Goal: Information Seeking & Learning: Learn about a topic

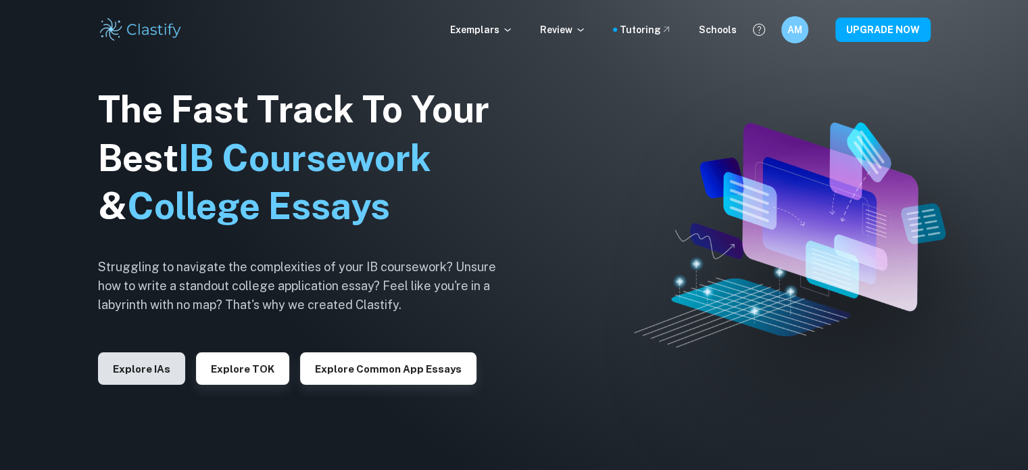
click at [157, 371] on button "Explore IAs" at bounding box center [141, 368] width 87 height 32
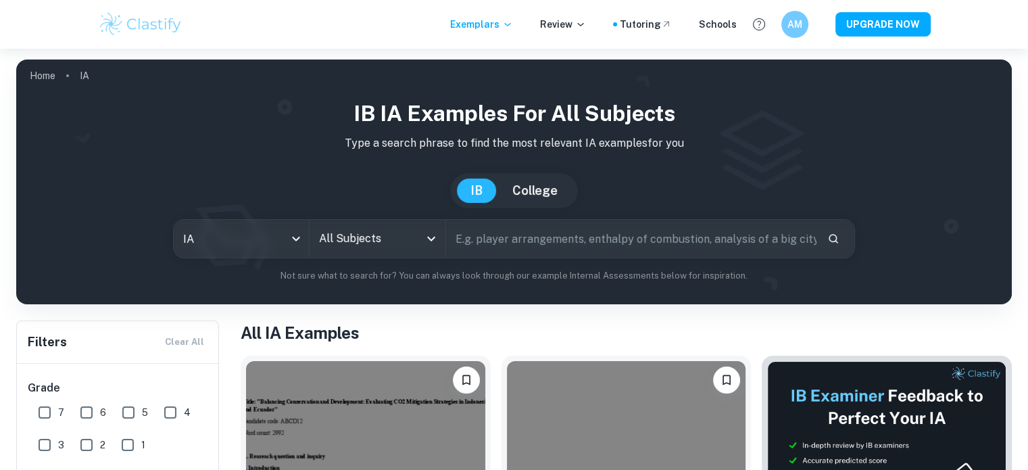
scroll to position [51, 0]
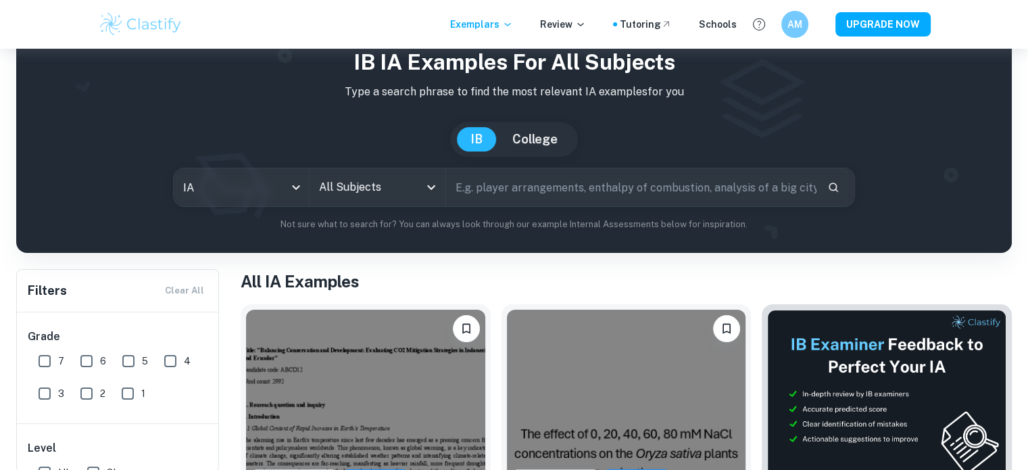
click at [424, 195] on div at bounding box center [431, 187] width 18 height 19
click at [438, 186] on icon "Open" at bounding box center [431, 187] width 16 height 16
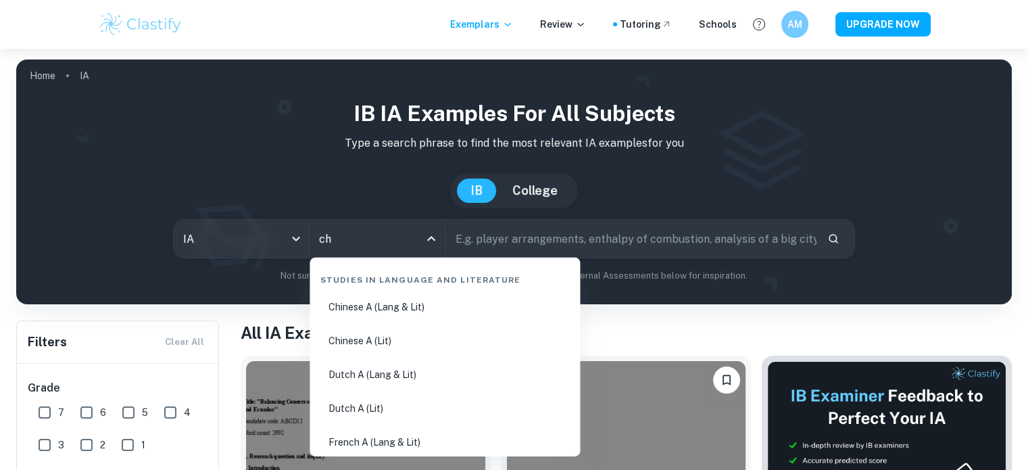
scroll to position [59, 0]
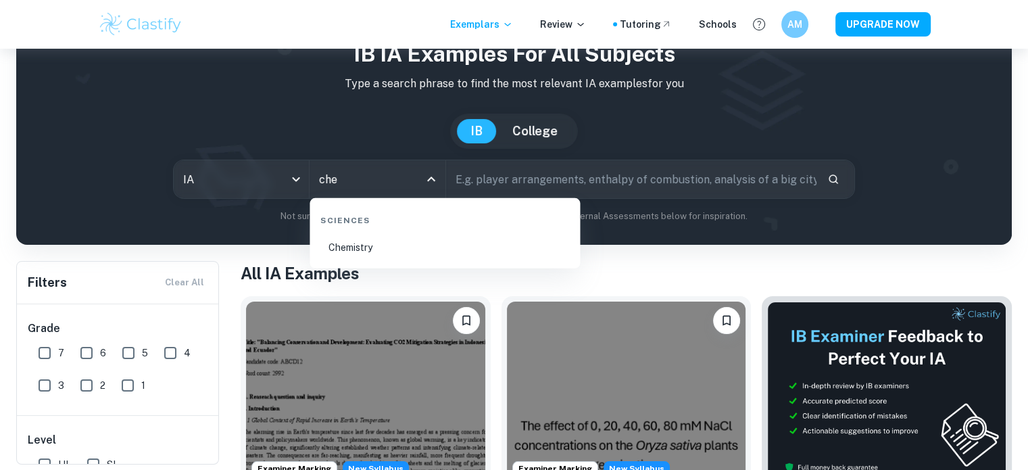
click at [365, 252] on li "Chemistry" at bounding box center [445, 247] width 260 height 31
type input "Chemistry"
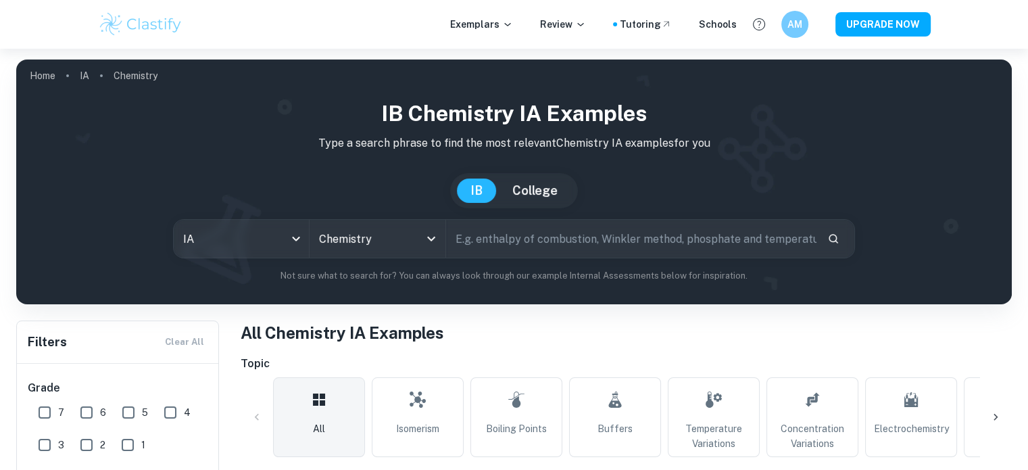
click at [501, 229] on input "text" at bounding box center [631, 239] width 370 height 38
click at [476, 237] on input "vineger" at bounding box center [615, 239] width 339 height 38
type input "vinegar"
click at [838, 238] on icon "Search" at bounding box center [833, 238] width 12 height 12
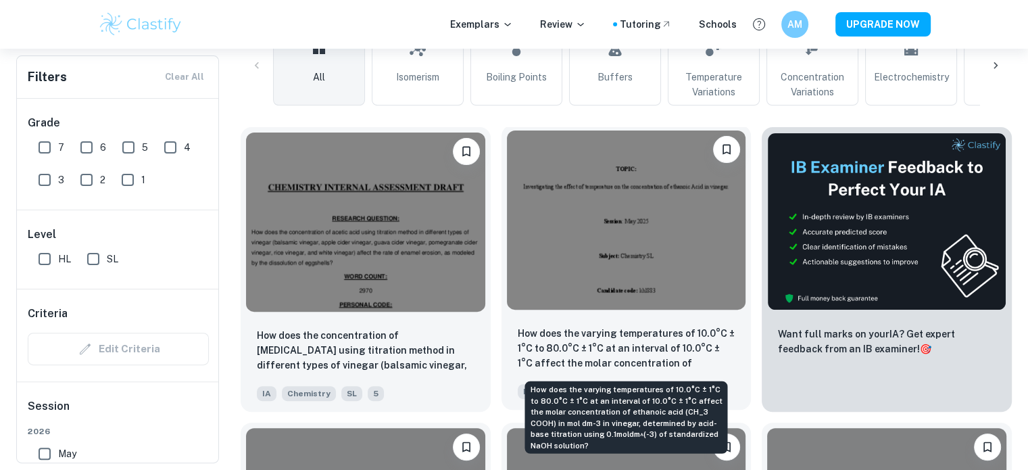
scroll to position [351, 0]
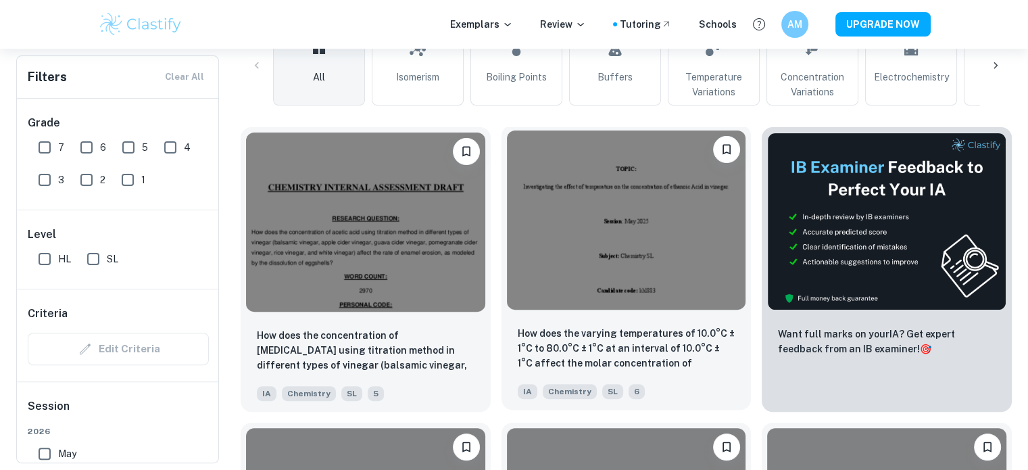
click at [581, 275] on img at bounding box center [626, 219] width 239 height 179
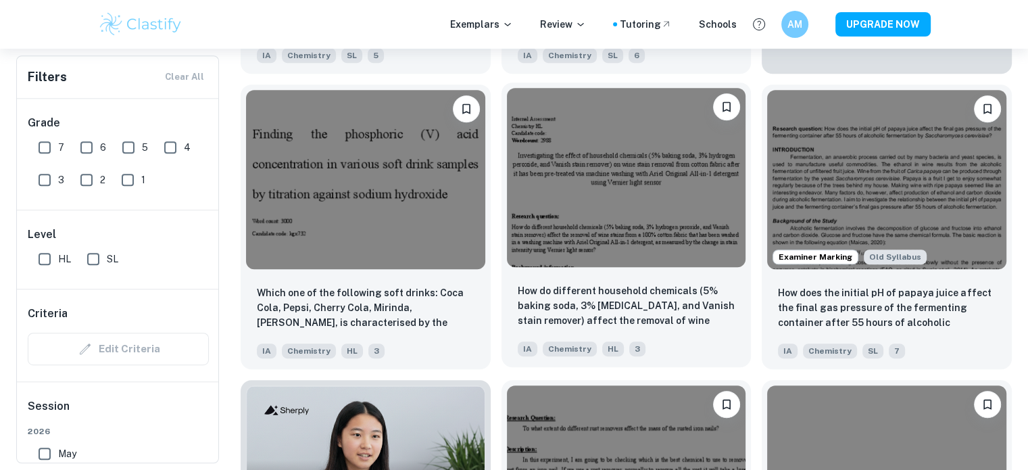
scroll to position [691, 0]
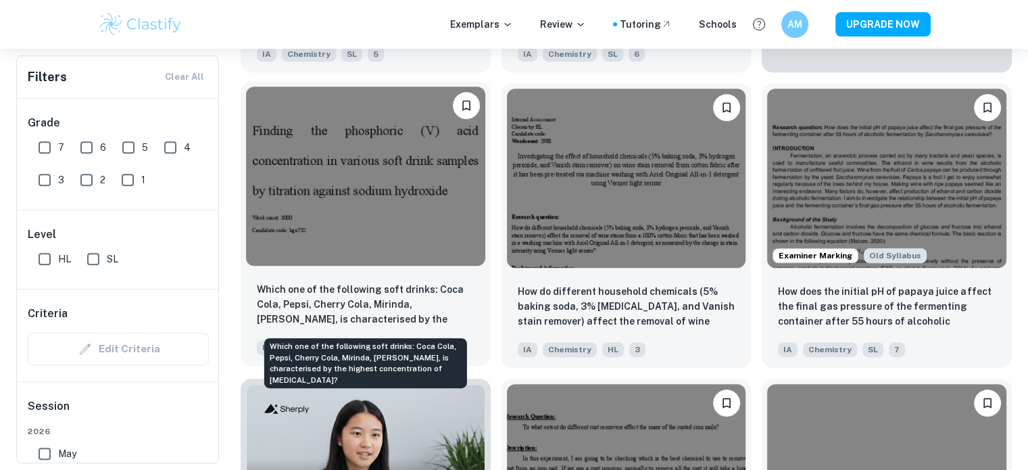
click at [425, 310] on p "Which one of the following soft drinks: Coca Cola, Pepsi, Cherry Cola, Mirinda,…" at bounding box center [366, 305] width 218 height 46
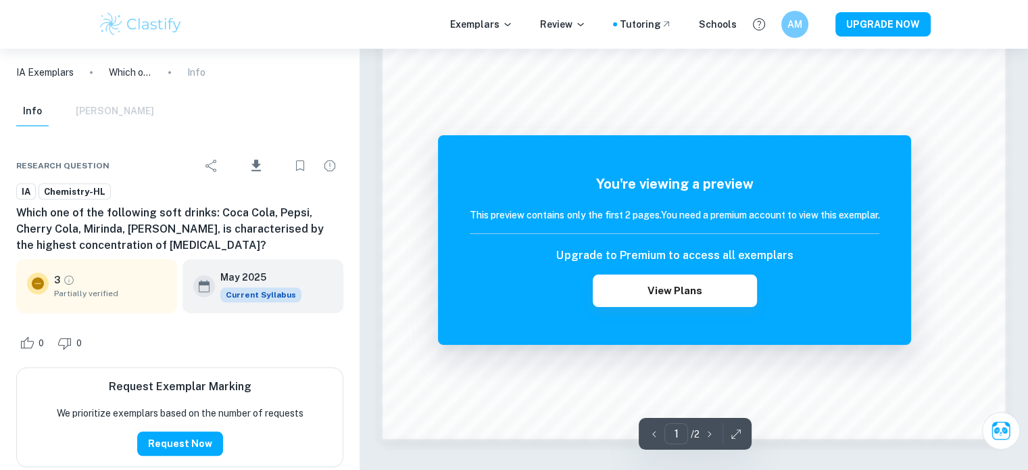
scroll to position [1389, 0]
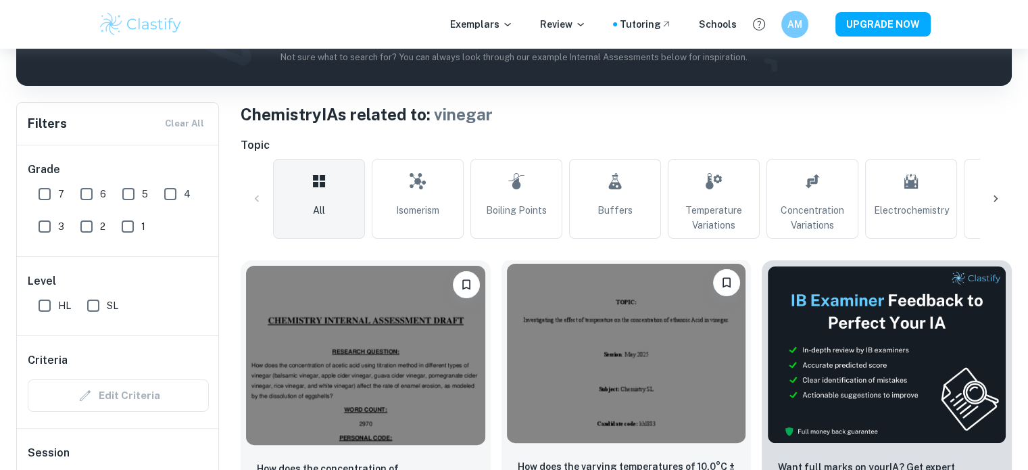
scroll to position [375, 0]
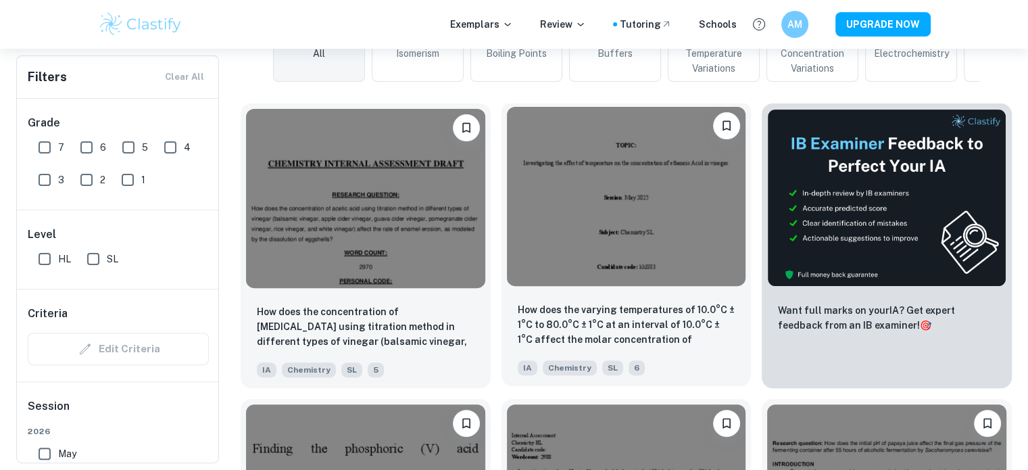
click at [602, 235] on img at bounding box center [626, 196] width 239 height 179
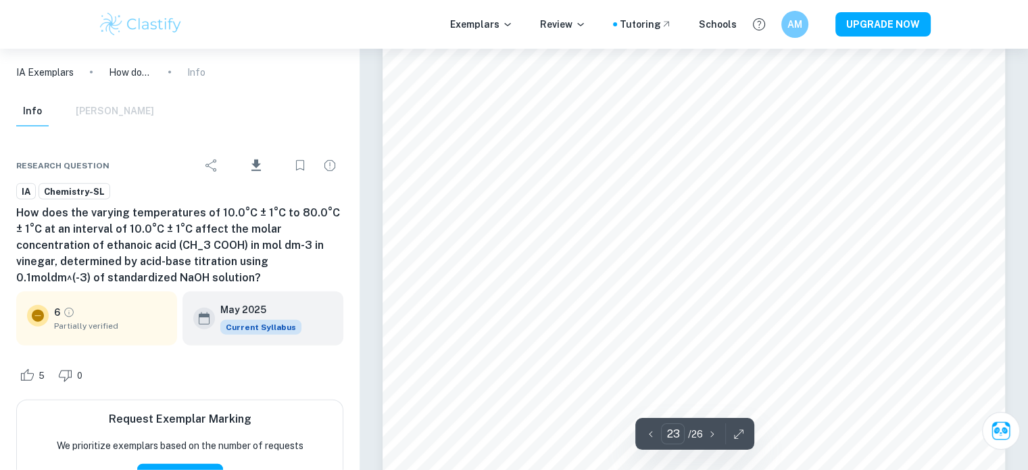
scroll to position [18621, 0]
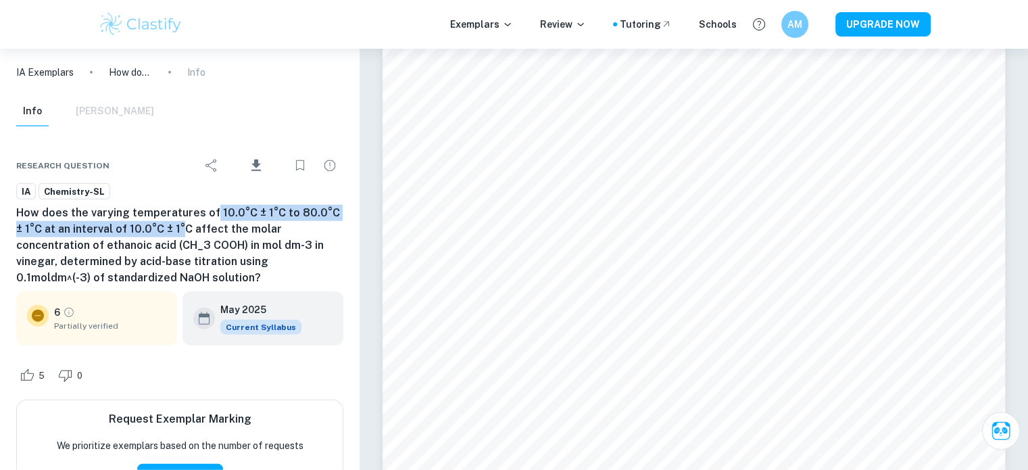
drag, startPoint x: 209, startPoint y: 205, endPoint x: 172, endPoint y: 228, distance: 44.3
click at [172, 228] on h6 "How does the varying temperatures of 10.0°C ± 1°C to 80.0°C ± 1°C at an interva…" at bounding box center [179, 245] width 327 height 81
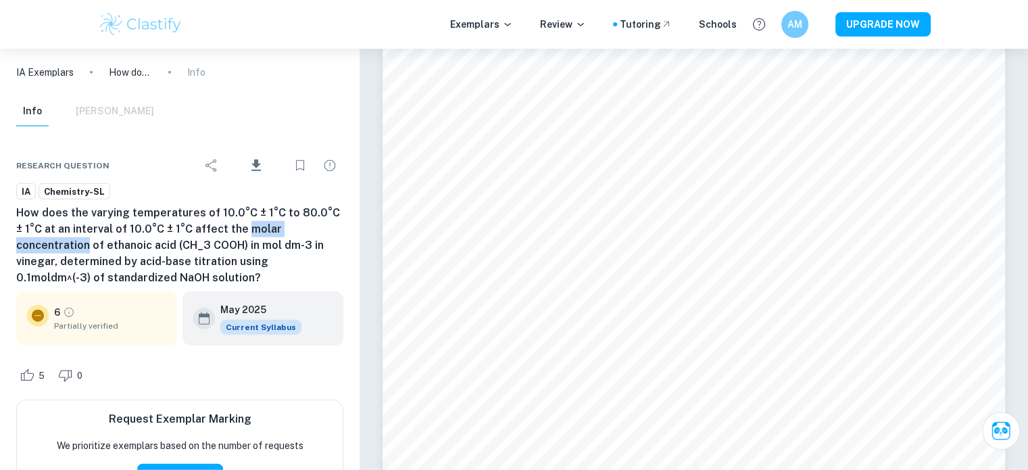
drag, startPoint x: 234, startPoint y: 228, endPoint x: 341, endPoint y: 231, distance: 107.5
click at [341, 231] on h6 "How does the varying temperatures of 10.0°C ± 1°C to 80.0°C ± 1°C at an interva…" at bounding box center [179, 245] width 327 height 81
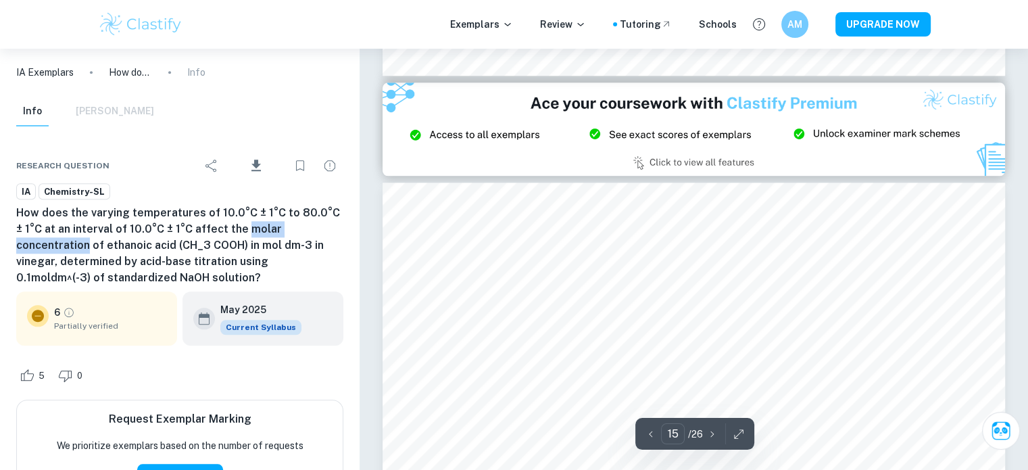
scroll to position [11615, 0]
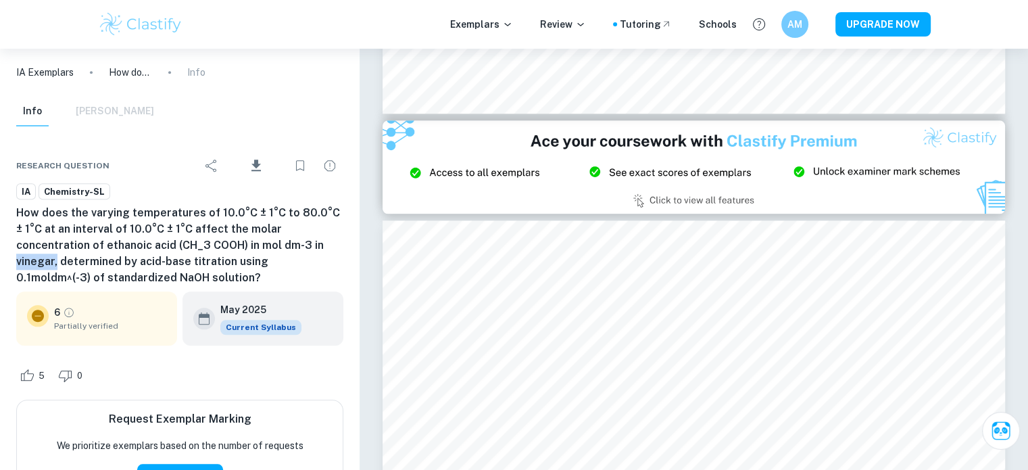
drag, startPoint x: 247, startPoint y: 243, endPoint x: 292, endPoint y: 245, distance: 45.4
click at [292, 245] on h6 "How does the varying temperatures of 10.0°C ± 1°C to 80.0°C ± 1°C at an interva…" at bounding box center [179, 245] width 327 height 81
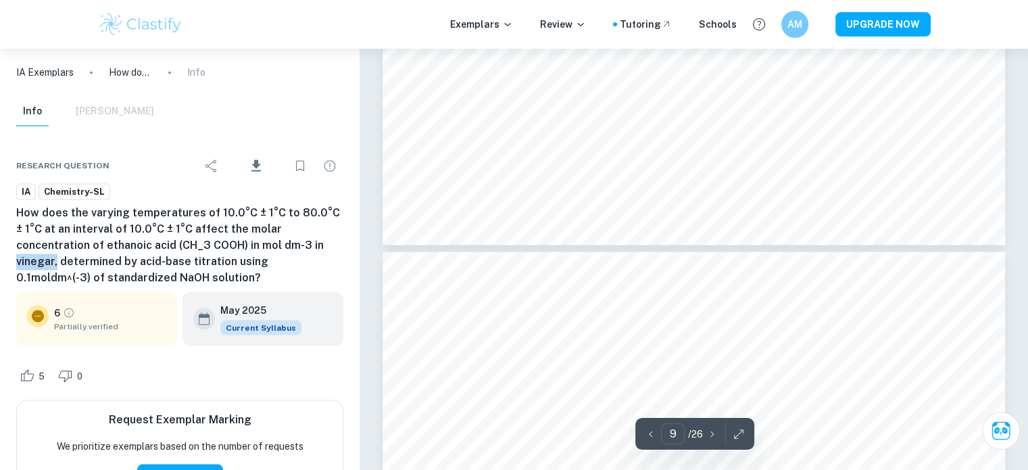
scroll to position [7392, 0]
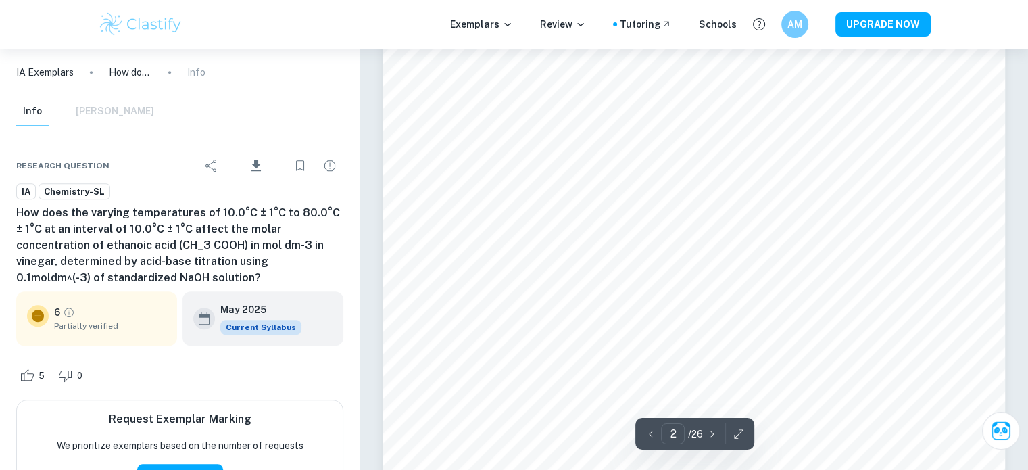
scroll to position [1000, 0]
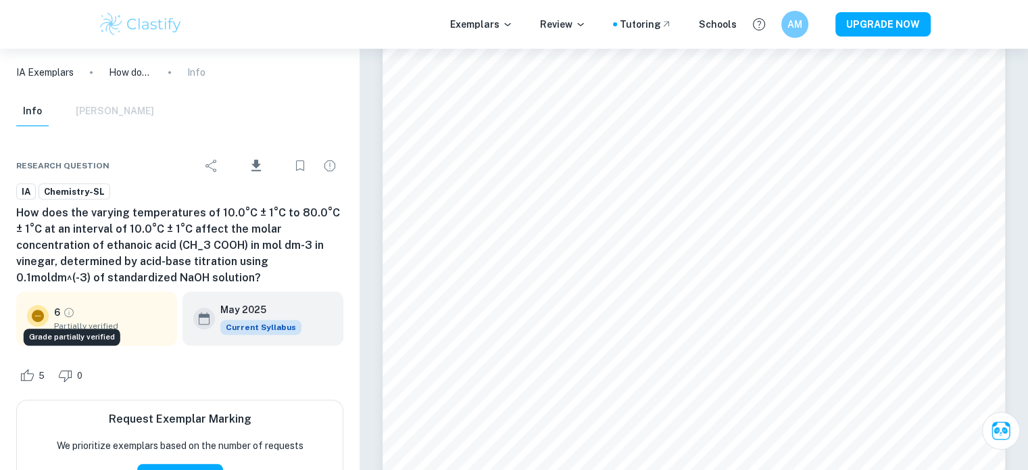
click at [63, 312] on icon "Grade partially verified" at bounding box center [69, 312] width 12 height 12
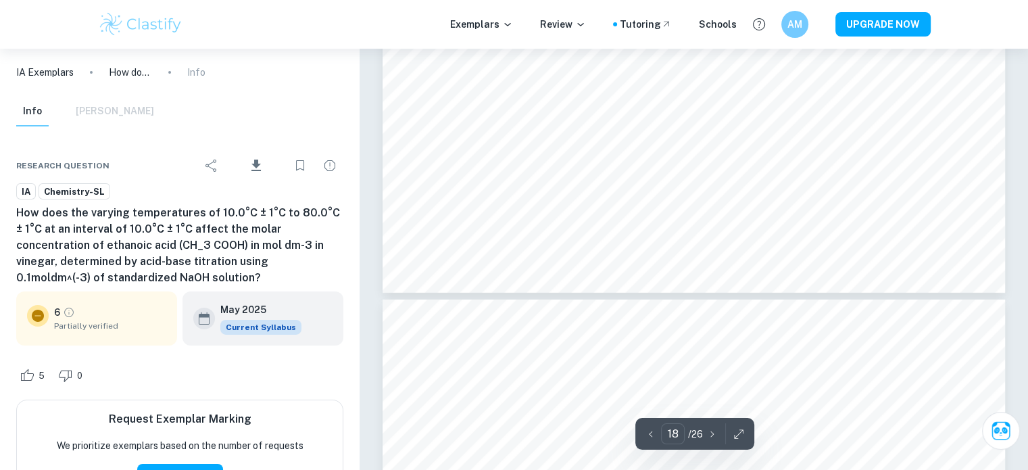
scroll to position [14778, 0]
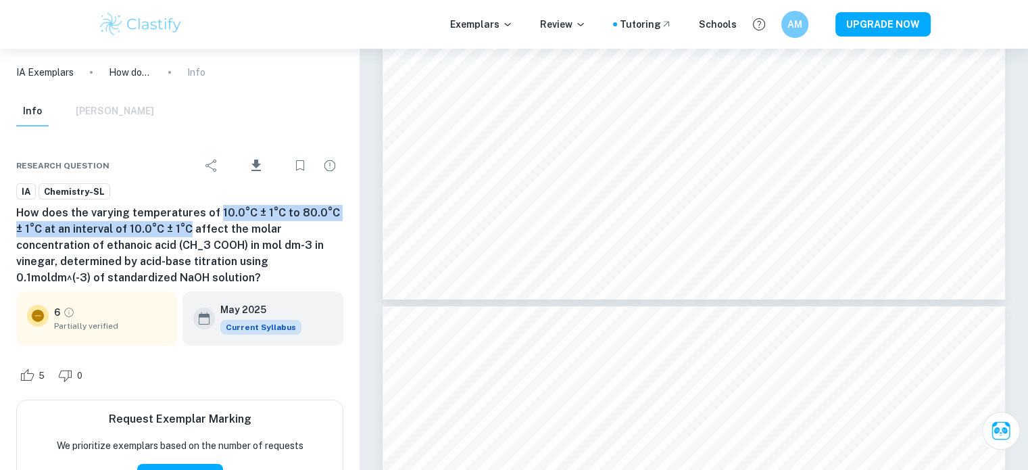
drag, startPoint x: 214, startPoint y: 213, endPoint x: 180, endPoint y: 228, distance: 37.2
click at [180, 228] on h6 "How does the varying temperatures of 10.0°C ± 1°C to 80.0°C ± 1°C at an interva…" at bounding box center [179, 245] width 327 height 81
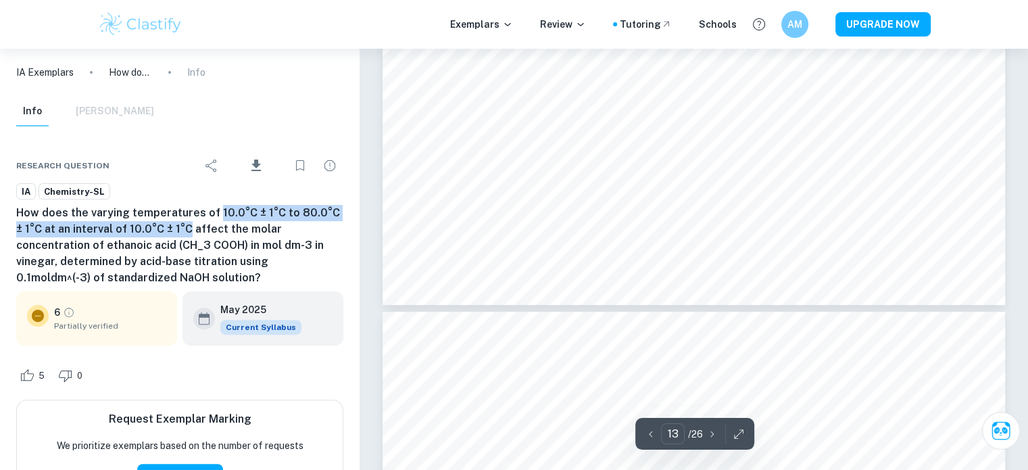
scroll to position [10617, 0]
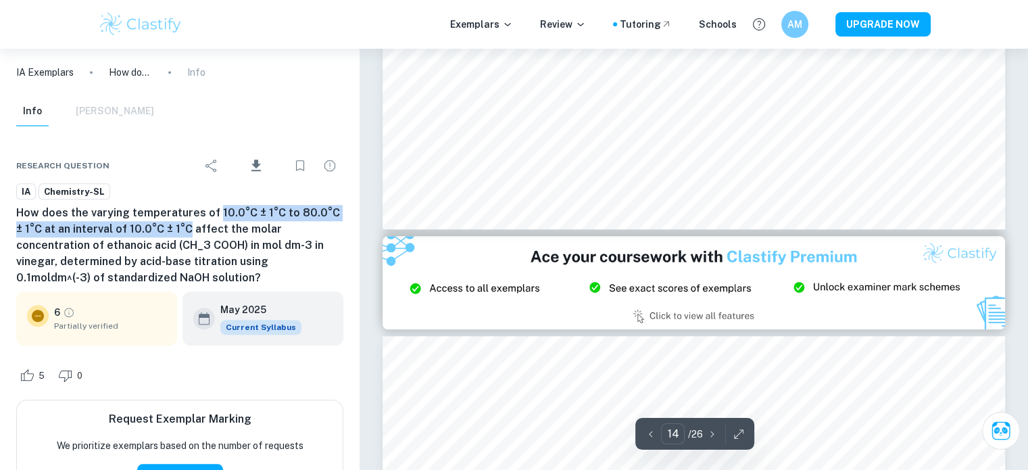
type input "15"
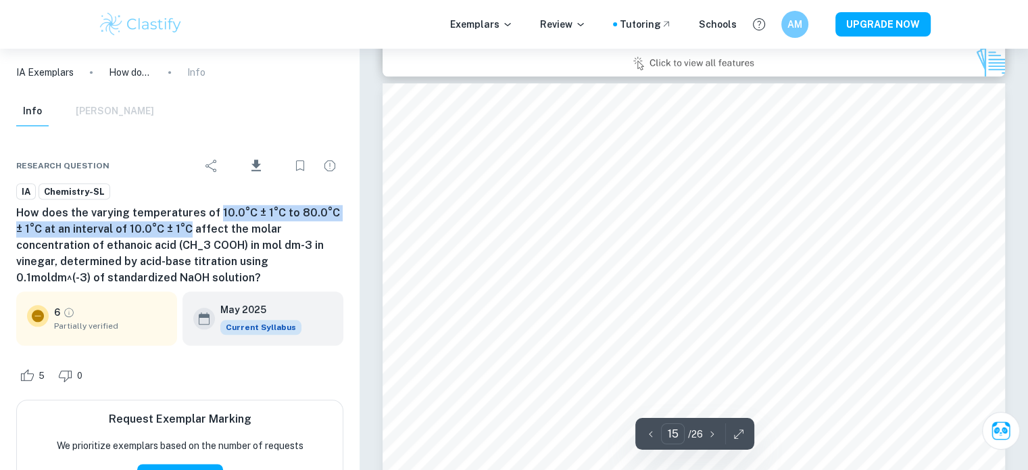
scroll to position [11753, 0]
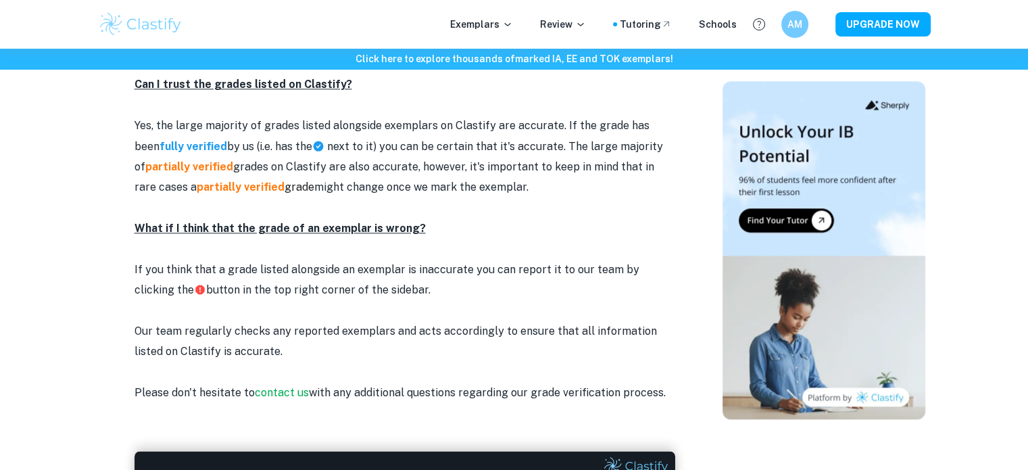
scroll to position [1770, 0]
